Goal: Task Accomplishment & Management: Complete application form

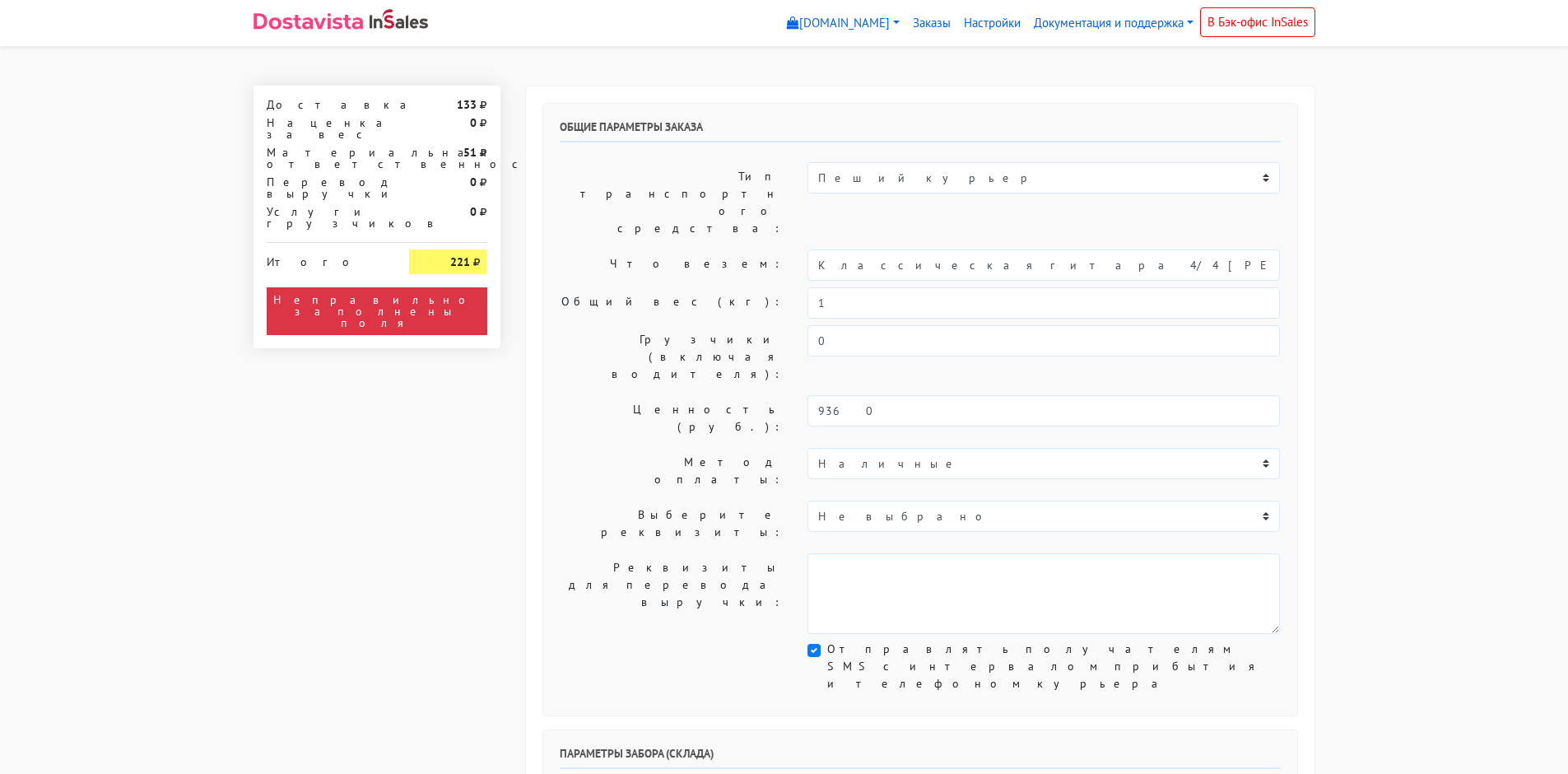
scroll to position [330, 0]
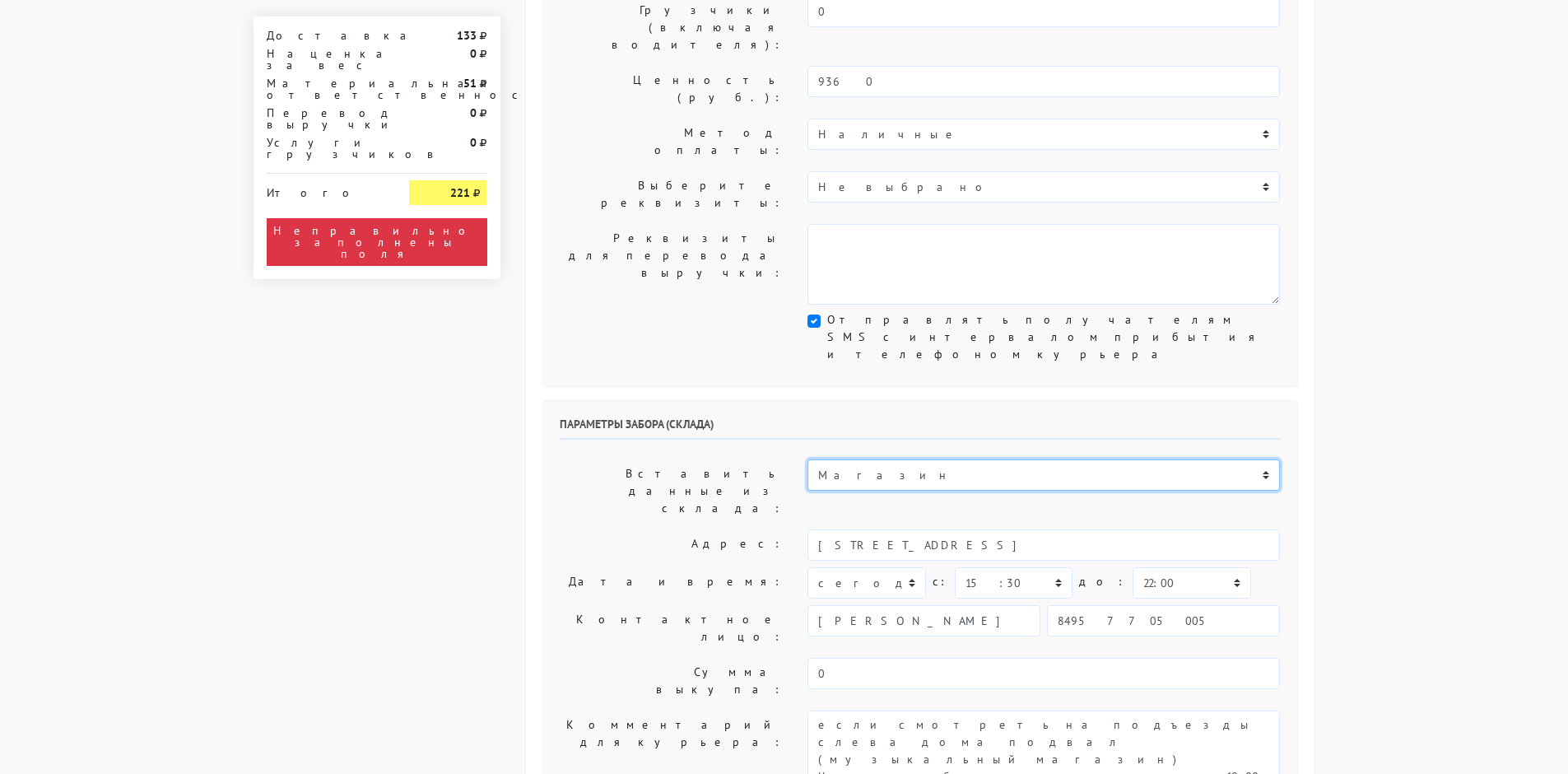
click at [871, 459] on select "Магазин" at bounding box center [1043, 475] width 473 height 31
drag, startPoint x: 751, startPoint y: 323, endPoint x: 760, endPoint y: 323, distance: 9.0
click at [751, 459] on label "Вставить данные из склада:" at bounding box center [671, 490] width 248 height 64
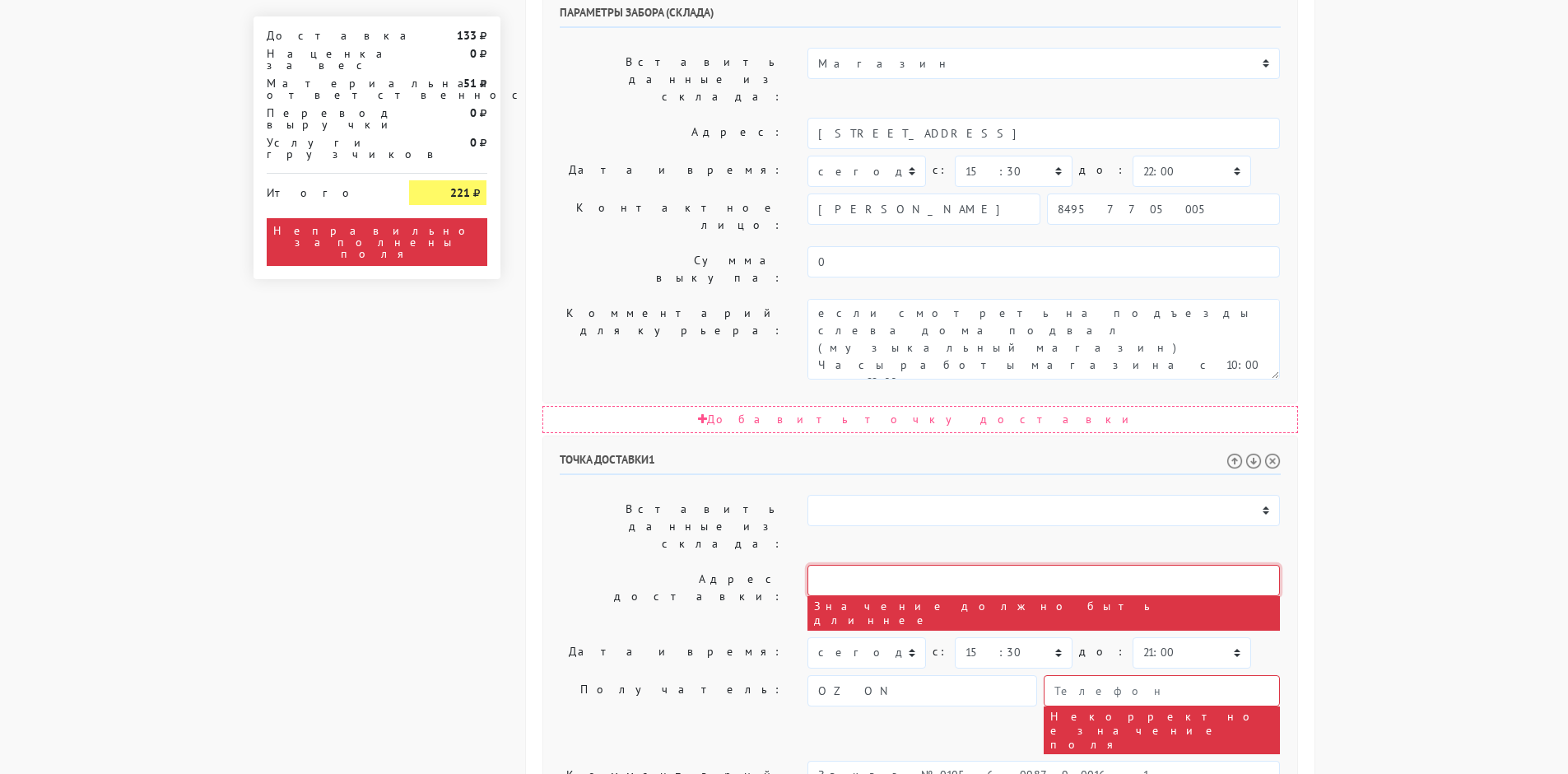
click at [840, 565] on input "text" at bounding box center [1043, 581] width 473 height 31
click at [834, 494] on select "Магазин" at bounding box center [1043, 510] width 473 height 31
click at [846, 494] on select "Магазин" at bounding box center [1043, 510] width 473 height 31
click at [750, 565] on label "Адрес доставки:" at bounding box center [671, 597] width 248 height 66
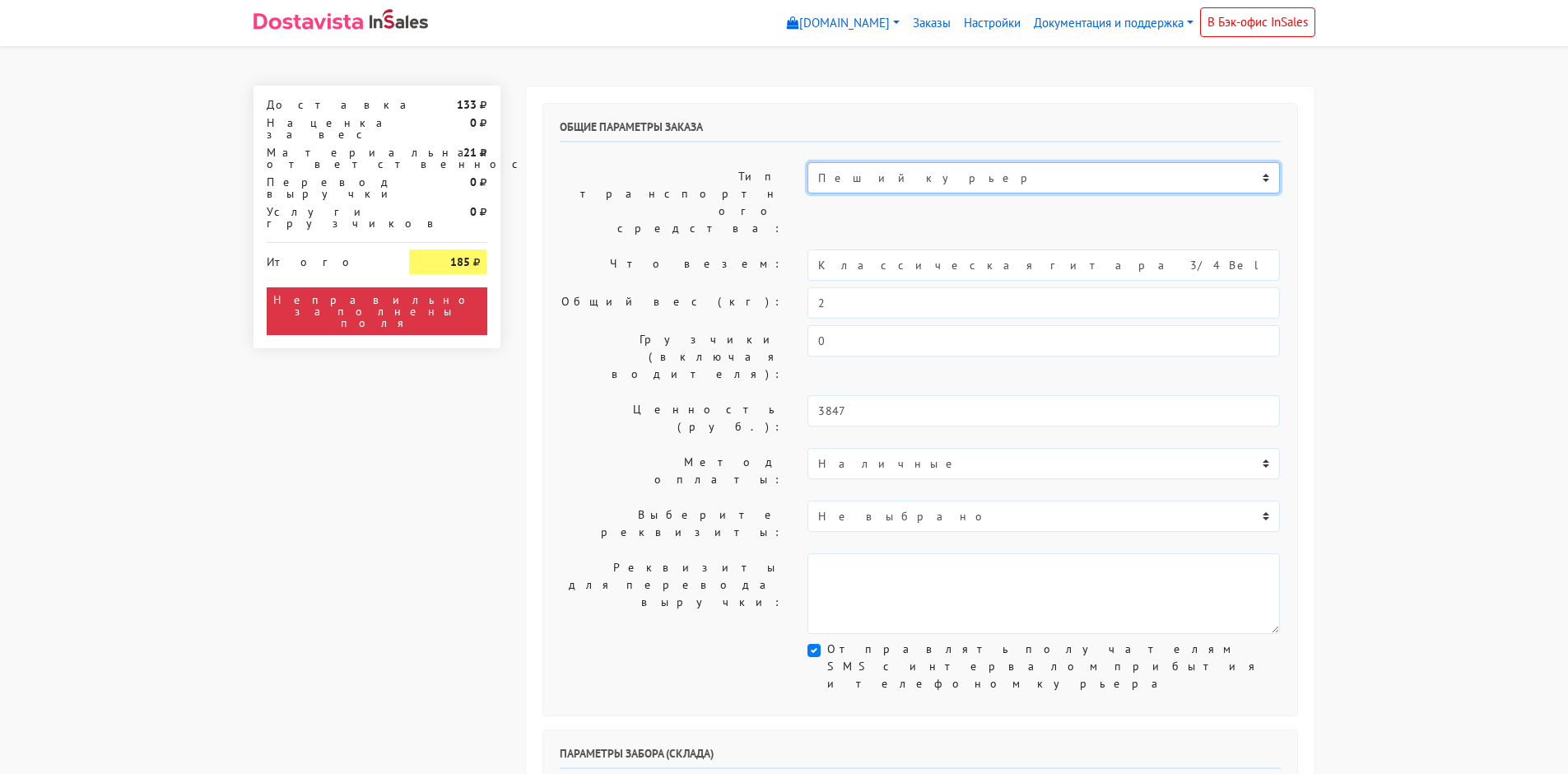
click at [883, 184] on select "Пеший курьер Легковой автомобиль Каблук (до 700 кг) Микроавтобус / портер (до 1…" at bounding box center [1043, 178] width 473 height 31
click at [704, 171] on label "Тип транспортного средства:" at bounding box center [671, 202] width 248 height 80
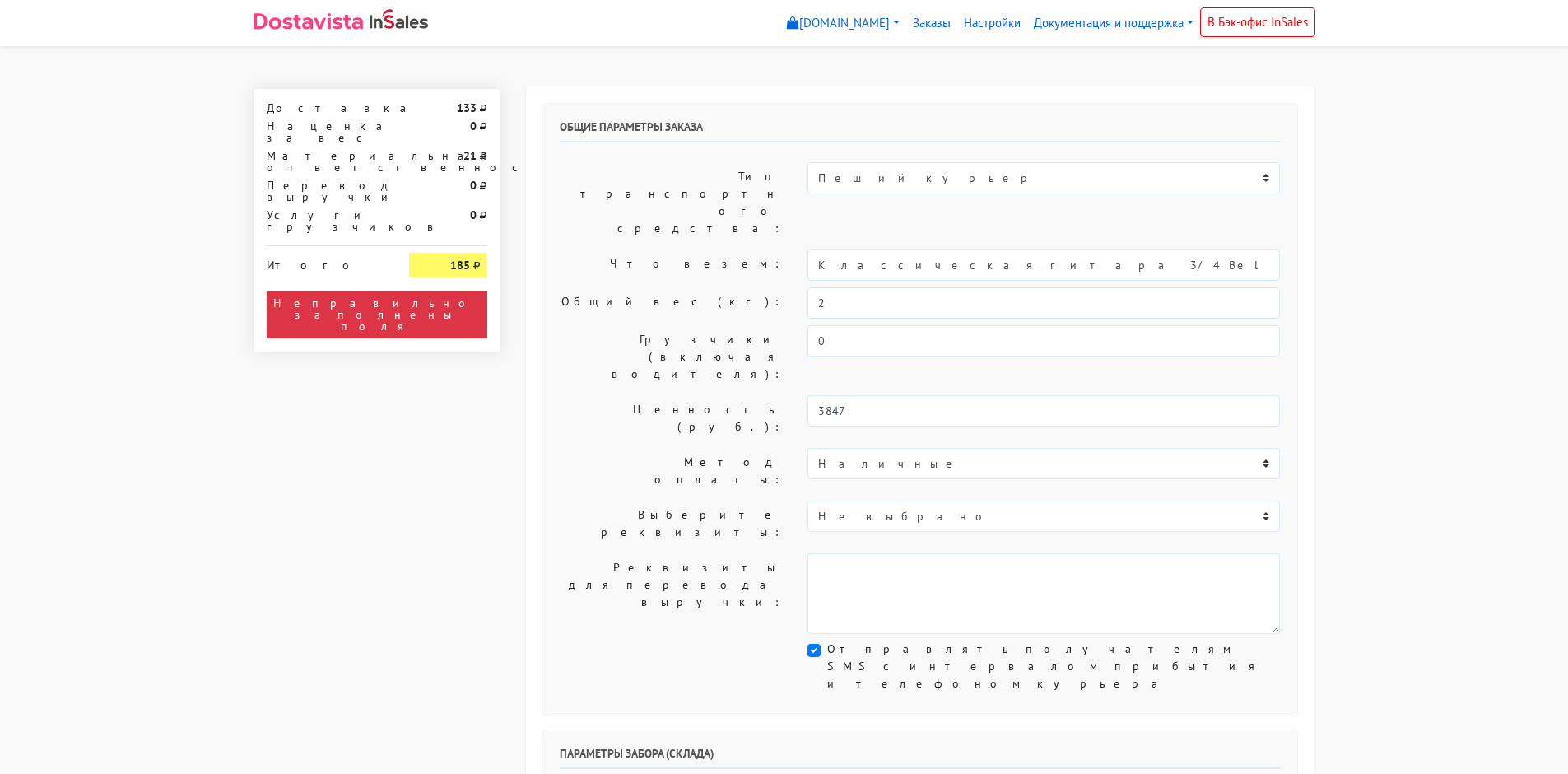
scroll to position [247, 0]
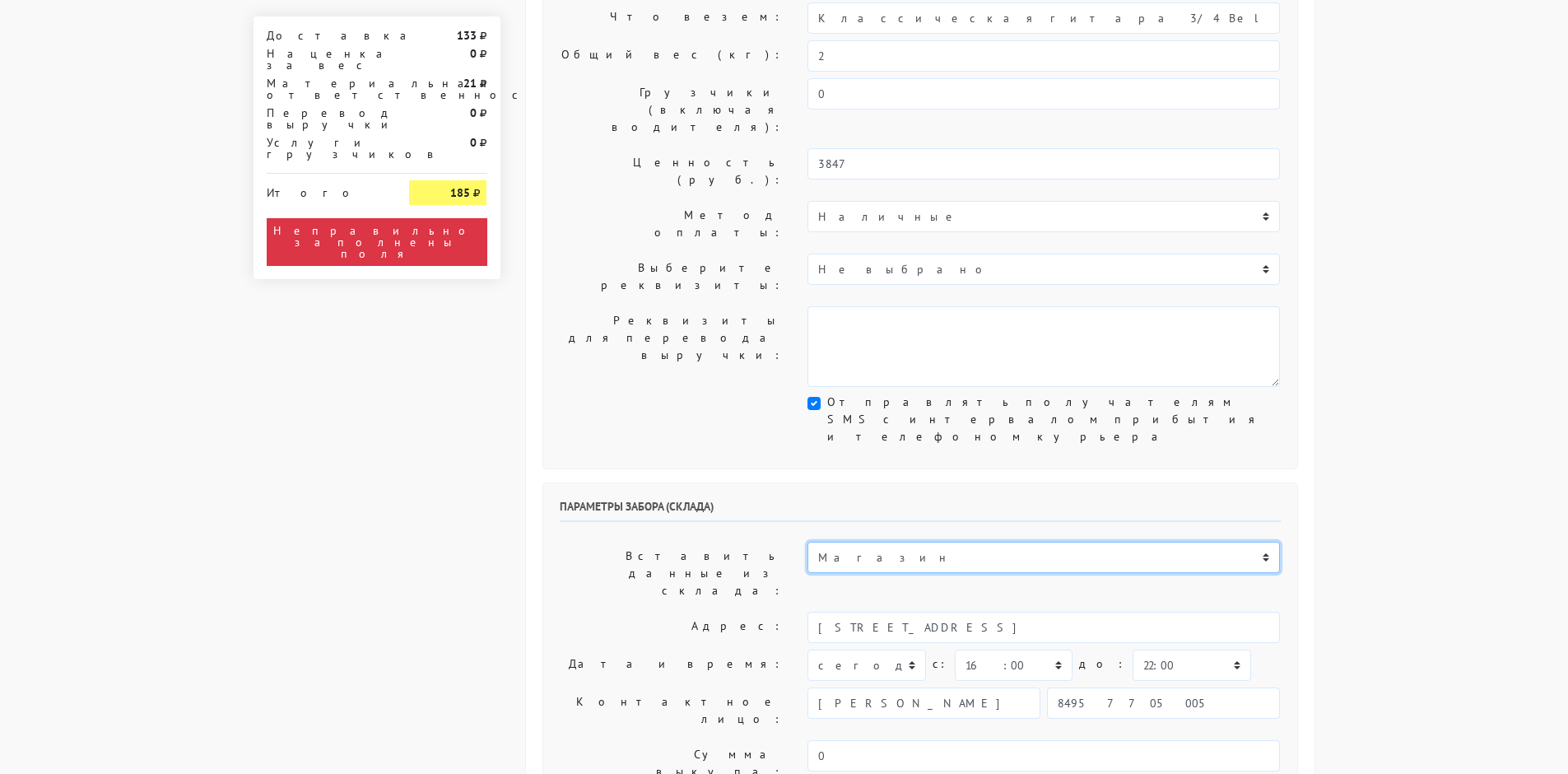
click at [870, 542] on select "Магазин" at bounding box center [1043, 557] width 473 height 31
drag, startPoint x: 728, startPoint y: 422, endPoint x: 807, endPoint y: 423, distance: 79.0
click at [727, 612] on label "Адрес:" at bounding box center [671, 628] width 248 height 31
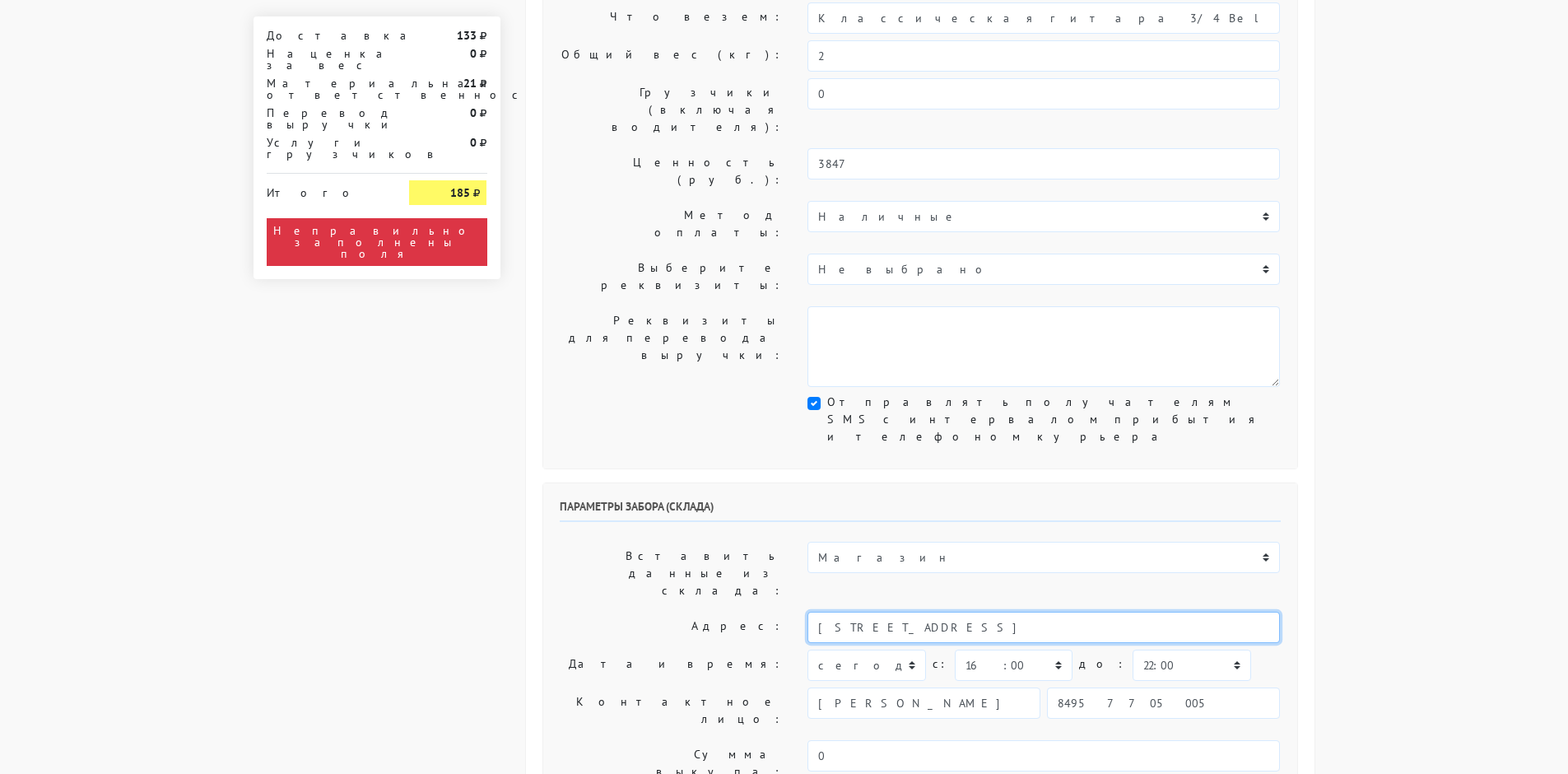
click at [897, 612] on input "[STREET_ADDRESS]" at bounding box center [1043, 628] width 473 height 31
click at [746, 542] on label "Вставить данные из склада:" at bounding box center [671, 573] width 248 height 64
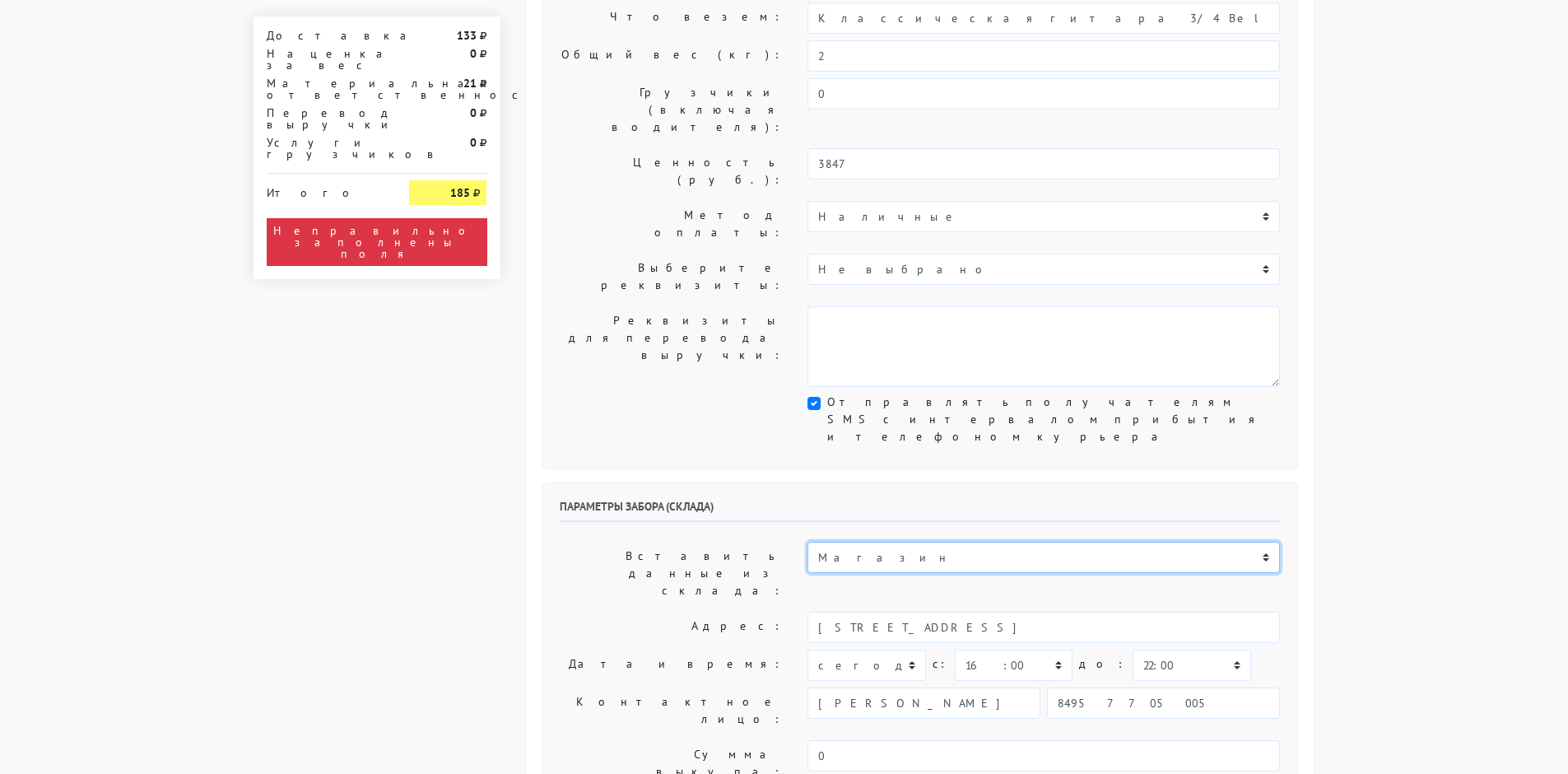
click at [843, 542] on select "Магазин" at bounding box center [1043, 557] width 473 height 31
click at [707, 542] on label "Вставить данные из склада:" at bounding box center [671, 573] width 248 height 64
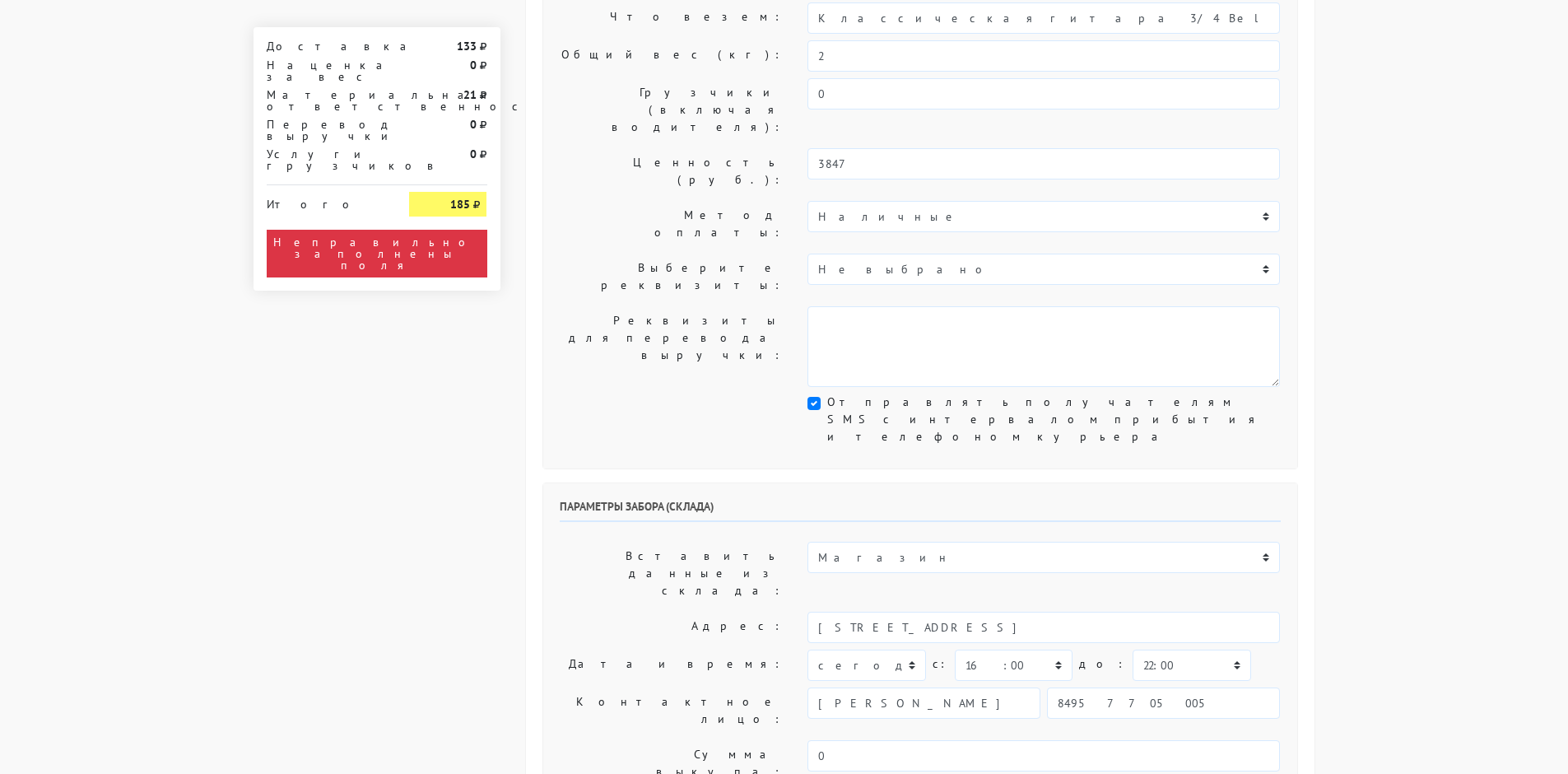
scroll to position [494, 0]
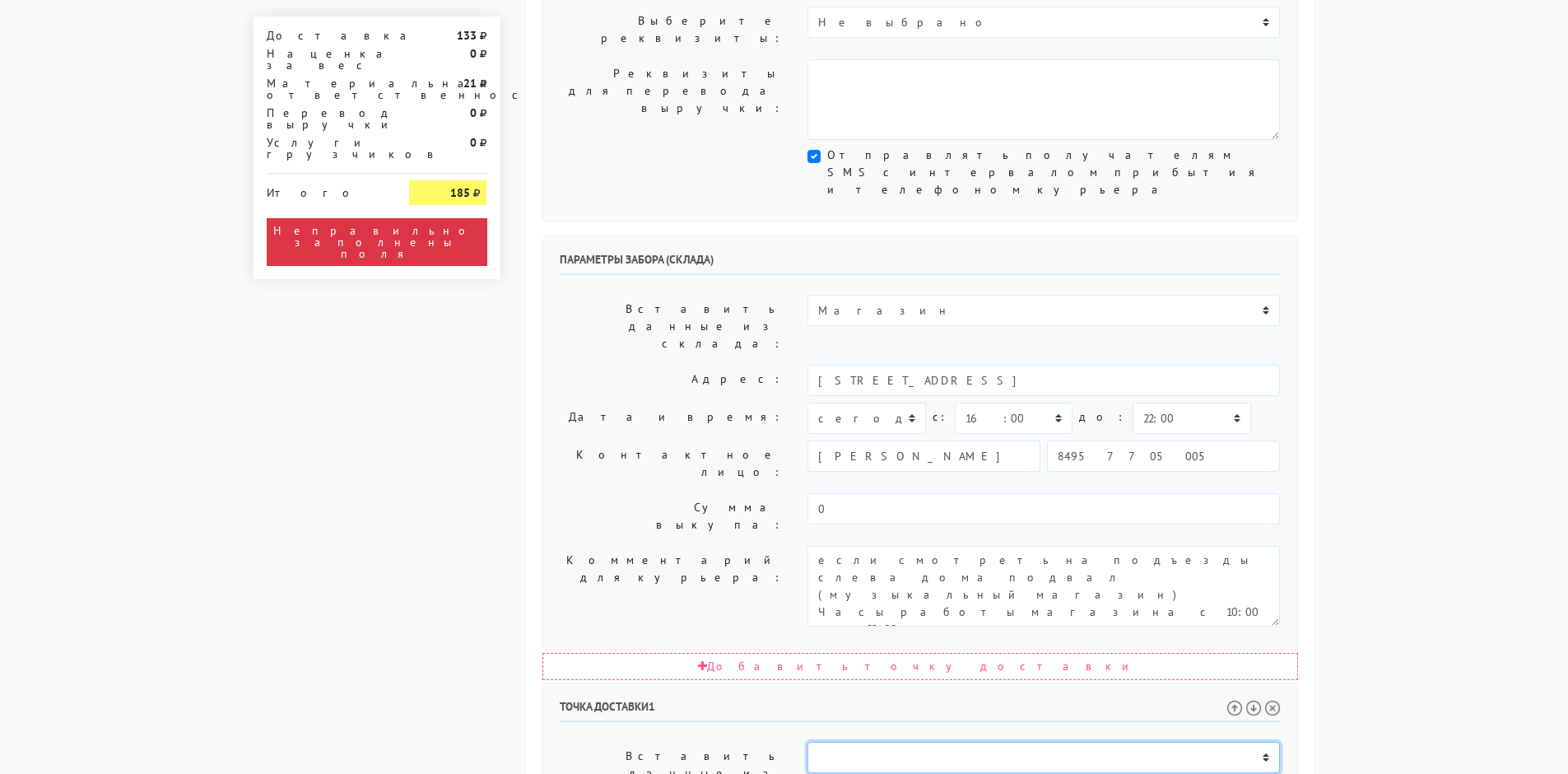
click at [845, 742] on select "Магазин" at bounding box center [1043, 757] width 473 height 31
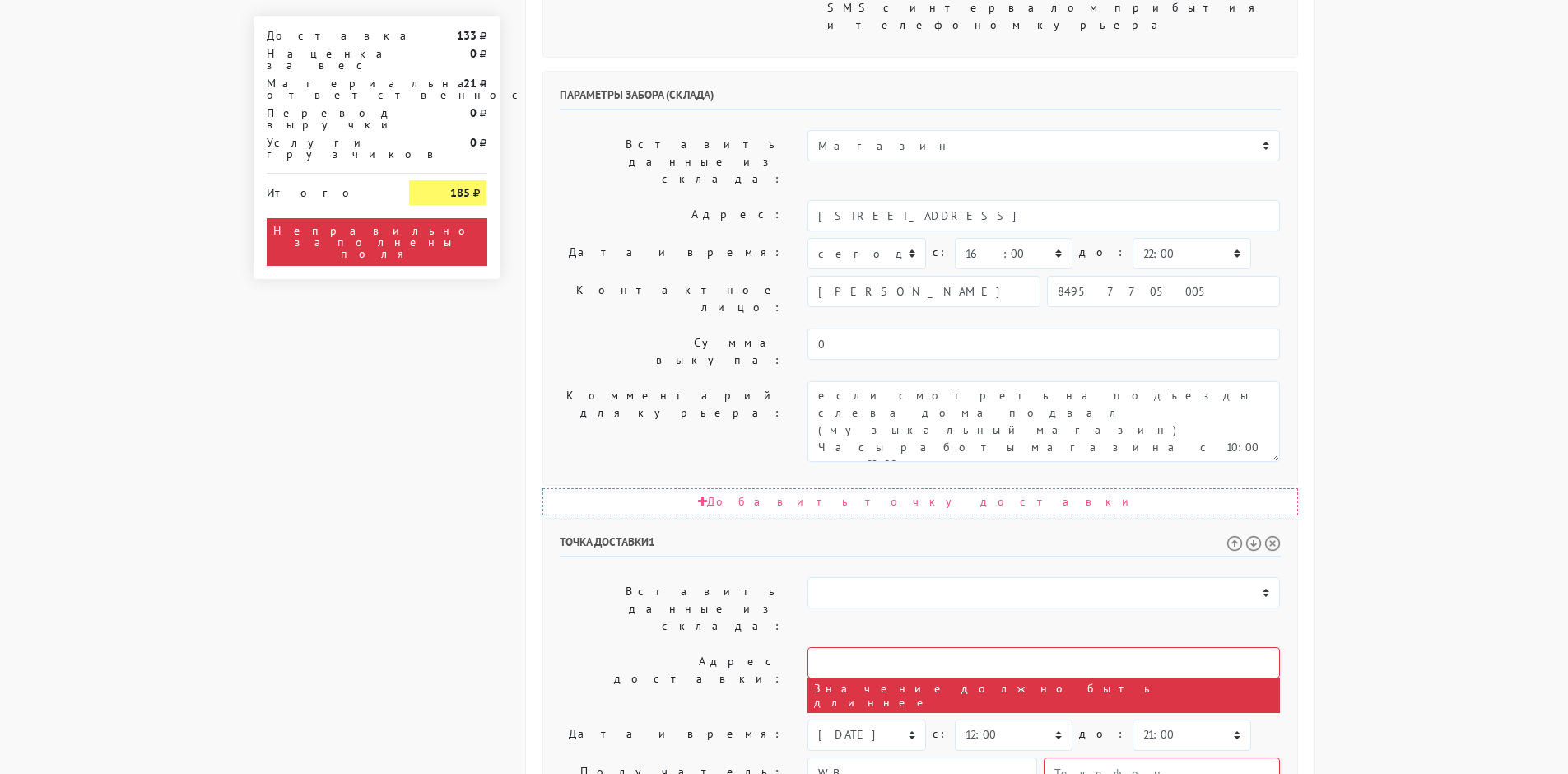
scroll to position [786, 0]
